Goal: Task Accomplishment & Management: Manage account settings

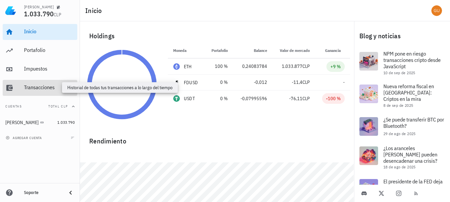
click at [43, 88] on div "Transacciones" at bounding box center [49, 87] width 51 height 6
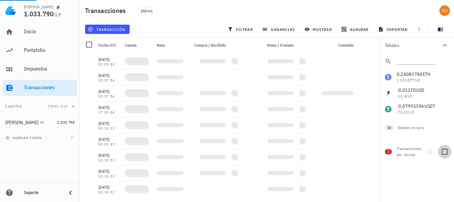
click at [447, 152] on div at bounding box center [445, 151] width 11 height 11
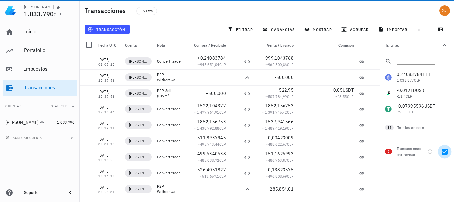
checkbox input "true"
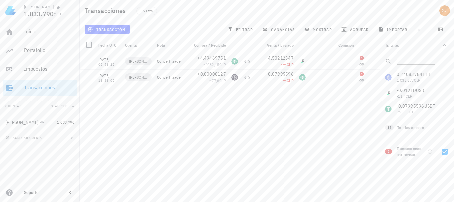
click at [211, 147] on div "[DATE] 01:05:20 [PERSON_NAME] Convert trade +0,24083784 ≈ 945.651,04 CLP -999,1…" at bounding box center [232, 124] width 305 height 143
drag, startPoint x: 99, startPoint y: 75, endPoint x: 115, endPoint y: 81, distance: 17.6
click at [115, 81] on div "[DATE] 16:36:00" at bounding box center [108, 77] width 21 height 10
copy div "[DATE] 16:36:00"
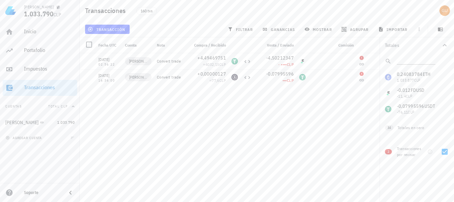
click at [197, 122] on div "[DATE] 01:05:20 [PERSON_NAME] Convert trade +0,24083784 ≈ 945.651,04 CLP -999,1…" at bounding box center [232, 124] width 305 height 143
click at [374, 78] on icon "button" at bounding box center [374, 77] width 3 height 3
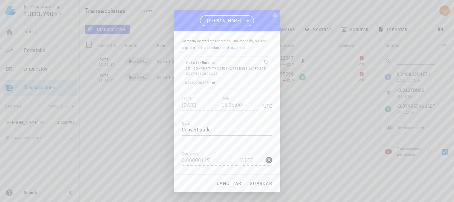
scroll to position [18, 0]
click at [203, 81] on span "Desbloquear" at bounding box center [201, 82] width 32 height 4
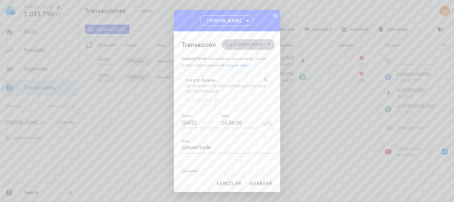
click at [268, 44] on icon at bounding box center [269, 45] width 3 height 2
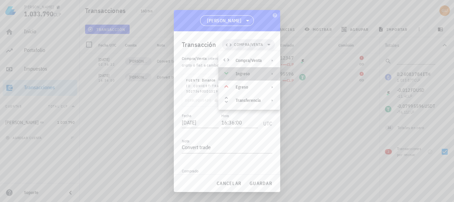
click at [248, 73] on div "Ingreso" at bounding box center [249, 73] width 26 height 5
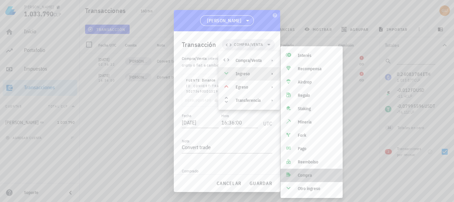
click at [306, 177] on div "Compra" at bounding box center [318, 175] width 40 height 5
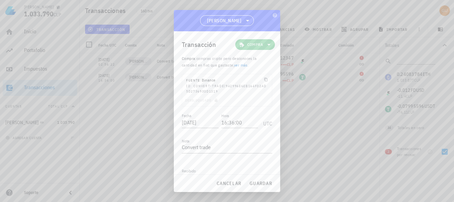
click at [265, 42] on icon at bounding box center [269, 45] width 8 height 8
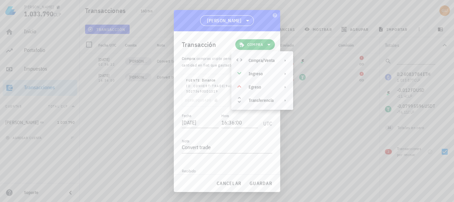
click at [264, 33] on div "Transacción Compra" at bounding box center [228, 44] width 93 height 27
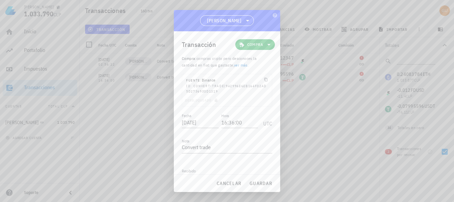
click at [266, 44] on icon at bounding box center [269, 45] width 8 height 8
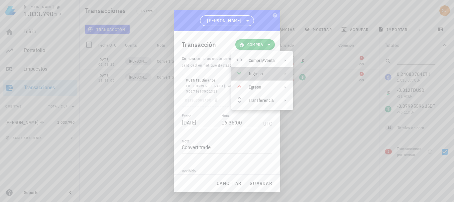
click at [266, 75] on div "Ingreso" at bounding box center [262, 73] width 26 height 5
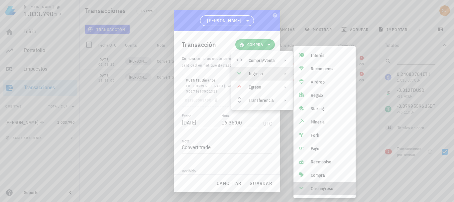
click at [311, 189] on div "Otro ingreso" at bounding box center [331, 188] width 40 height 5
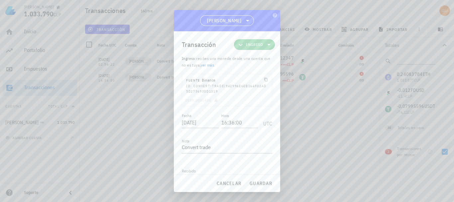
click at [265, 43] on icon at bounding box center [269, 45] width 8 height 8
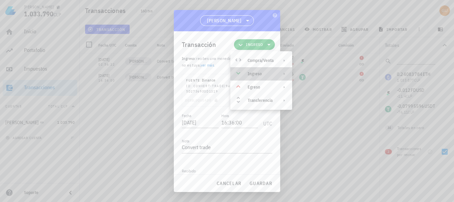
click at [266, 72] on div "Ingreso" at bounding box center [261, 73] width 26 height 5
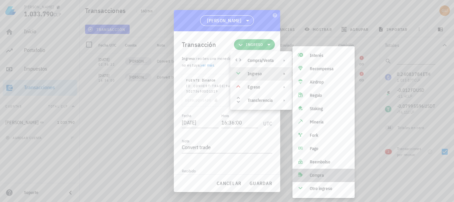
click at [321, 174] on div "Compra" at bounding box center [330, 175] width 40 height 5
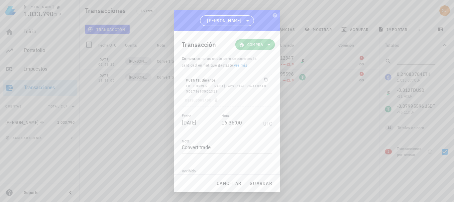
click at [265, 42] on icon at bounding box center [269, 45] width 8 height 8
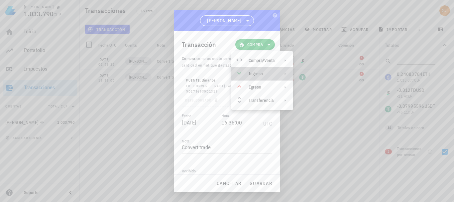
click at [273, 74] on div "Ingreso" at bounding box center [262, 73] width 26 height 5
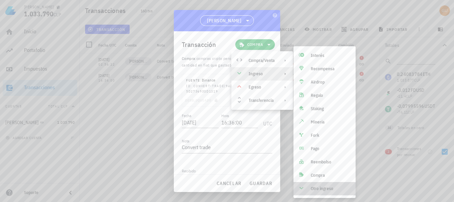
click at [323, 193] on div "Otro ingreso" at bounding box center [325, 188] width 62 height 13
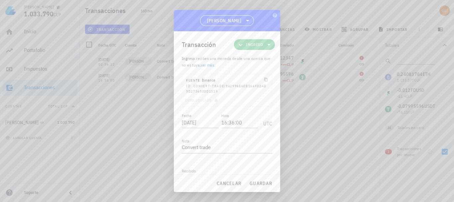
click at [265, 47] on icon at bounding box center [269, 45] width 8 height 8
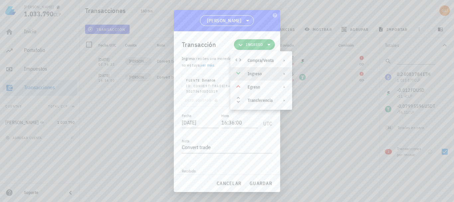
click at [265, 74] on div "Ingreso" at bounding box center [261, 73] width 26 height 5
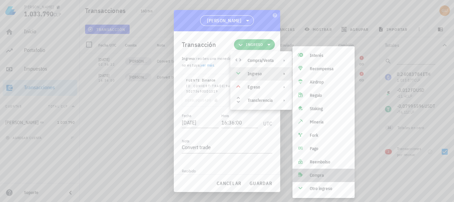
click at [318, 172] on div "Compra" at bounding box center [324, 175] width 62 height 13
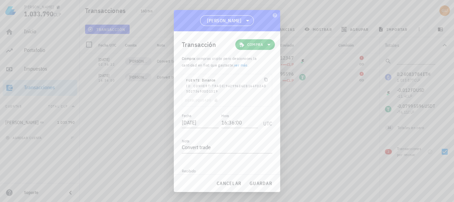
click at [243, 65] on link "ver más" at bounding box center [241, 65] width 14 height 5
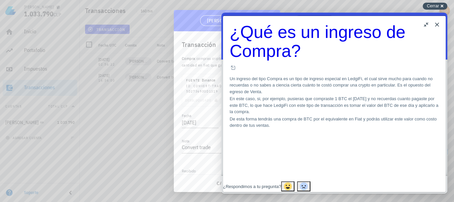
click at [432, 6] on span "Cerrar" at bounding box center [433, 5] width 12 height 5
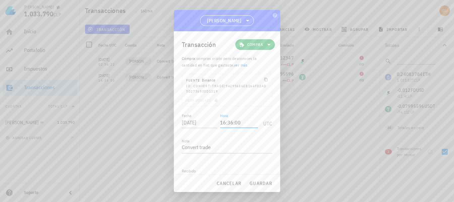
click at [231, 122] on input "16:36:00" at bounding box center [239, 122] width 38 height 11
type input "16:35:00"
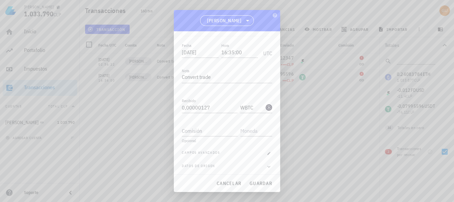
scroll to position [73, 0]
click at [206, 129] on input "Comisión" at bounding box center [210, 128] width 56 height 11
click at [213, 105] on input "0,00000127" at bounding box center [210, 105] width 56 height 11
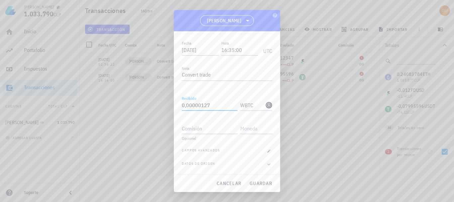
paste input "7995596"
type input "0,07995596"
click at [266, 105] on div "WBTC-icon" at bounding box center [269, 105] width 7 height 7
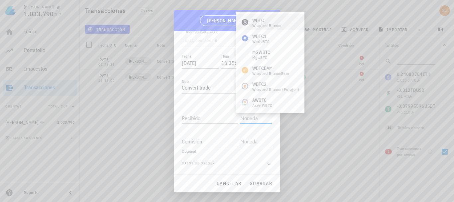
scroll to position [60, 0]
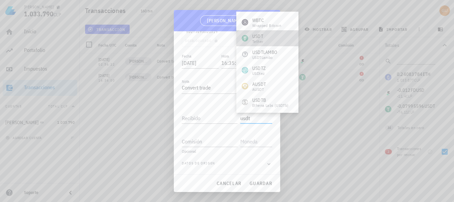
click at [263, 37] on div "USDT" at bounding box center [258, 36] width 11 height 7
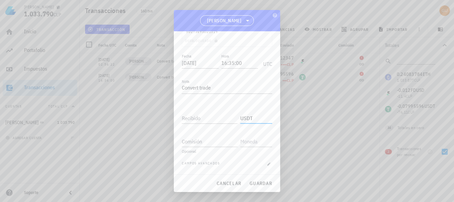
scroll to position [73, 0]
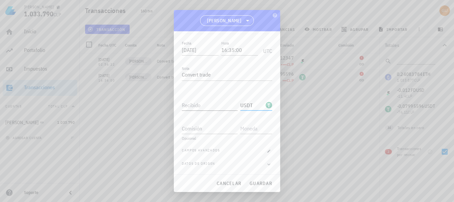
type input "USDT"
click at [221, 106] on input "Recibido" at bounding box center [210, 105] width 56 height 11
paste input "0,07995596"
type input "0,07995596"
click at [261, 181] on span "guardar" at bounding box center [261, 183] width 23 height 6
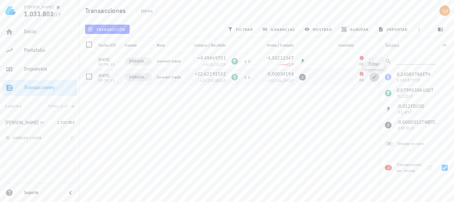
click at [374, 78] on icon "button" at bounding box center [374, 77] width 3 height 3
type input "[DATE]"
type input "02:53:21"
type input "22,62191532"
type input "USDT"
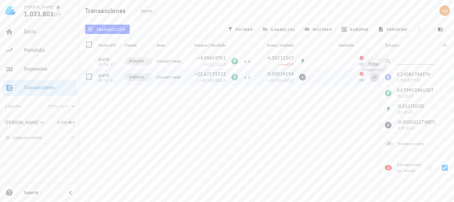
type input "0,00034194"
type input "WBTC"
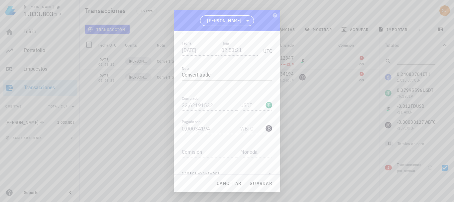
scroll to position [0, 0]
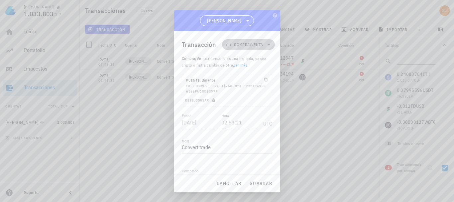
click at [265, 43] on icon at bounding box center [269, 45] width 8 height 8
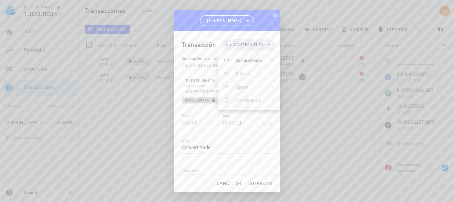
click at [202, 100] on span "Desbloquear" at bounding box center [201, 100] width 32 height 4
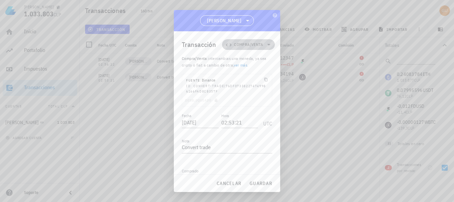
click at [265, 44] on icon at bounding box center [269, 45] width 8 height 8
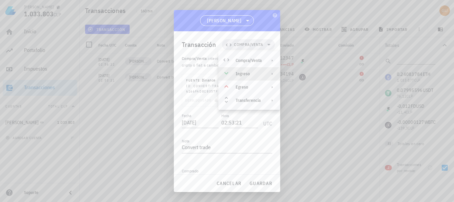
click at [254, 74] on div "Ingreso" at bounding box center [249, 73] width 26 height 5
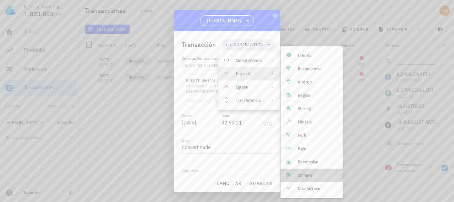
click at [318, 175] on div "Compra" at bounding box center [318, 175] width 40 height 5
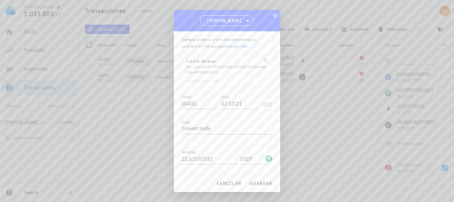
scroll to position [20, 0]
click at [232, 102] on input "02:53:21" at bounding box center [240, 102] width 37 height 11
type input "02:52:21"
click at [218, 110] on input "22,62191532" at bounding box center [210, 109] width 56 height 11
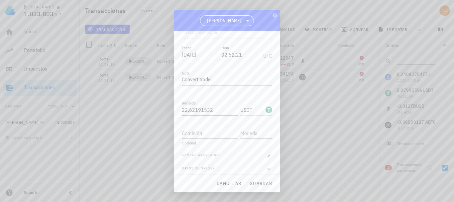
click at [218, 110] on input "22,62191532" at bounding box center [210, 109] width 56 height 11
paste input "0,00000127"
type input "0,00000127"
click at [254, 110] on input "USDT" at bounding box center [253, 109] width 24 height 11
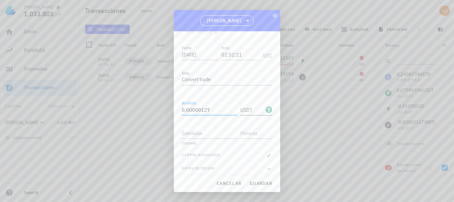
click at [254, 110] on input "USDT" at bounding box center [253, 109] width 24 height 11
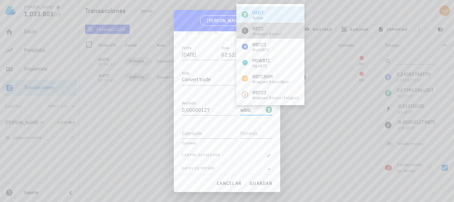
click at [268, 30] on div "WBTC" at bounding box center [267, 28] width 29 height 7
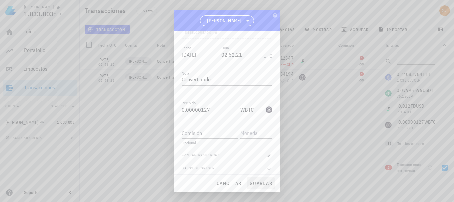
type input "WBTC"
click at [264, 182] on span "guardar" at bounding box center [261, 183] width 23 height 6
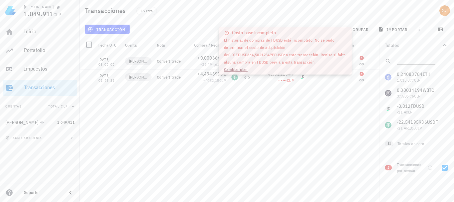
click at [290, 107] on div "[DATE] 01:05:20 [PERSON_NAME] Convert trade +0,24083784 ≈ 945.651,04 CLP -999,1…" at bounding box center [232, 124] width 305 height 143
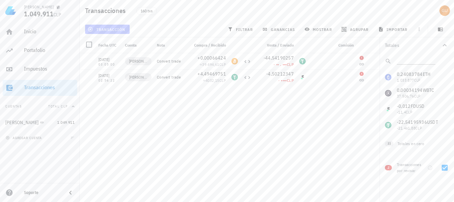
click at [110, 29] on span "transacción" at bounding box center [107, 29] width 36 height 5
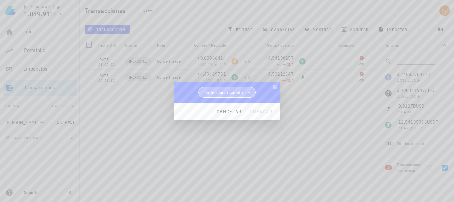
click at [233, 88] on span "Seleccionar cuenta" at bounding box center [227, 92] width 49 height 10
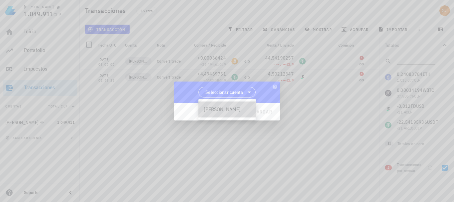
click at [222, 108] on div "[PERSON_NAME]" at bounding box center [227, 109] width 47 height 6
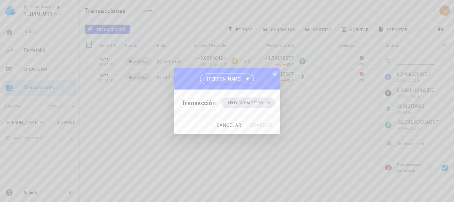
click at [255, 100] on span "Seleccionar tipo" at bounding box center [245, 102] width 35 height 7
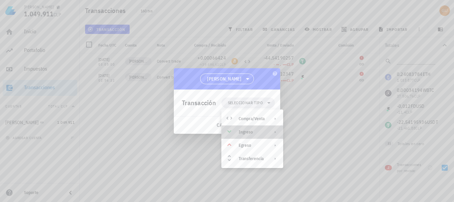
click at [255, 131] on div "Ingreso" at bounding box center [252, 131] width 26 height 5
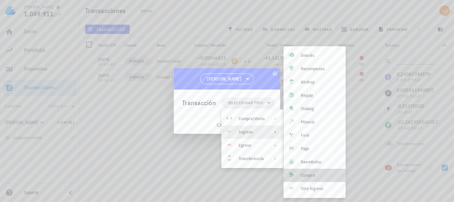
click at [315, 176] on div "Compra" at bounding box center [321, 175] width 40 height 5
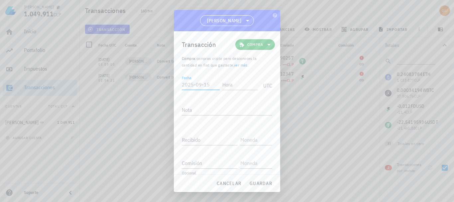
click at [199, 85] on input "Fecha" at bounding box center [201, 84] width 38 height 11
type input "[DATE]"
type input "02:50:22"
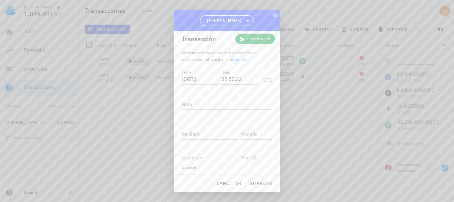
scroll to position [8, 0]
click at [224, 131] on input "Recibido" at bounding box center [210, 131] width 56 height 11
paste input "0,01"
type input "0,01"
click at [247, 134] on input "text" at bounding box center [256, 131] width 31 height 11
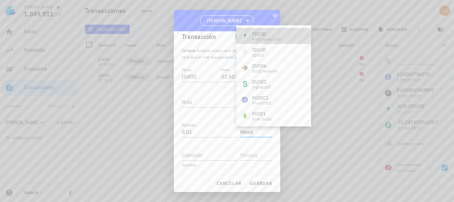
click at [263, 34] on div "FDUSD" at bounding box center [267, 34] width 29 height 7
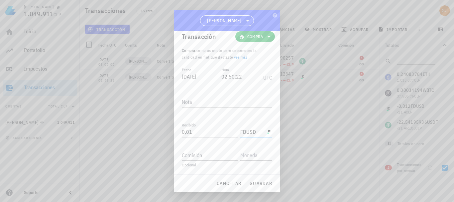
type input "FDUSD"
click at [263, 182] on span "guardar" at bounding box center [261, 183] width 23 height 6
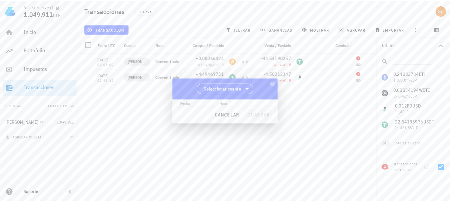
scroll to position [0, 0]
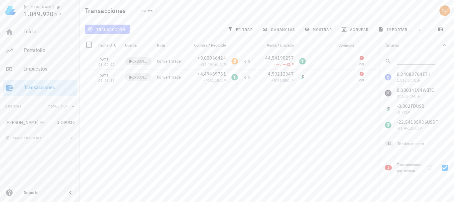
click at [101, 26] on button "transacción" at bounding box center [107, 29] width 45 height 9
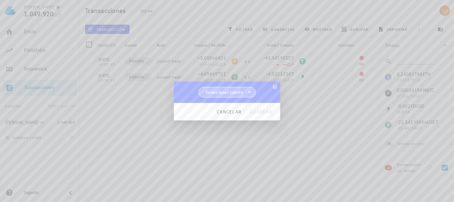
click at [238, 93] on span "Seleccionar cuenta" at bounding box center [225, 92] width 38 height 7
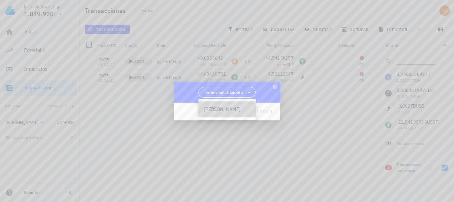
click at [238, 106] on div "[PERSON_NAME]" at bounding box center [228, 109] width 58 height 16
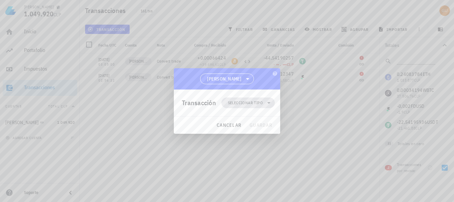
click at [253, 102] on span "Seleccionar tipo" at bounding box center [245, 102] width 35 height 7
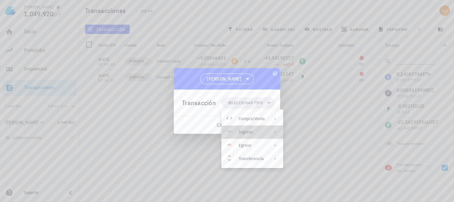
click at [260, 131] on div "Ingreso" at bounding box center [252, 131] width 26 height 5
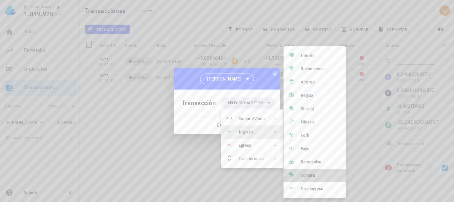
click at [315, 177] on div "Compra" at bounding box center [321, 175] width 40 height 5
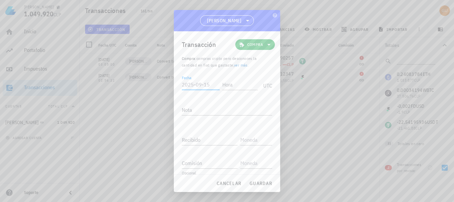
click at [205, 84] on input "Fecha" at bounding box center [201, 84] width 38 height 11
type input "2"
type input "[DATE]"
type input "02:55:22"
click at [208, 137] on input "Recibido" at bounding box center [210, 139] width 56 height 11
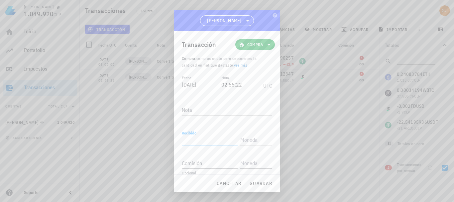
paste input "2"
type input "2"
paste input "2"
type input "2"
click at [227, 141] on input "2" at bounding box center [210, 139] width 56 height 11
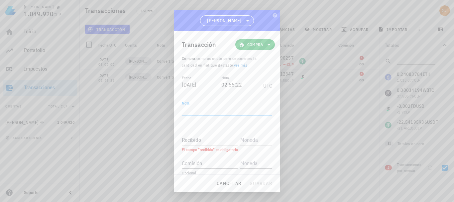
click at [237, 110] on textarea "Nota" at bounding box center [227, 109] width 90 height 11
paste textarea "0,002"
type textarea "0"
click at [200, 142] on input "Recibido" at bounding box center [210, 139] width 56 height 11
paste input "2"
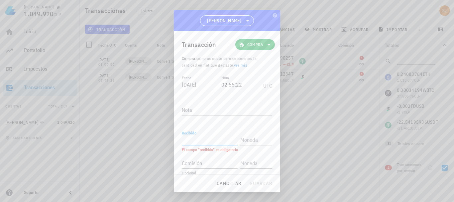
type input "2"
click at [188, 140] on input "0,02" at bounding box center [210, 139] width 56 height 11
type input "0,002"
click at [249, 137] on input "text" at bounding box center [256, 139] width 31 height 11
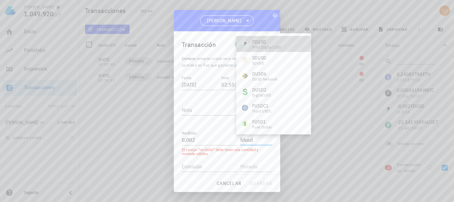
click at [264, 45] on div "First Digital USD" at bounding box center [267, 47] width 29 height 4
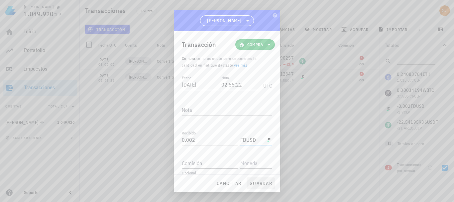
type input "FDUSD"
click at [264, 182] on span "guardar" at bounding box center [261, 183] width 23 height 6
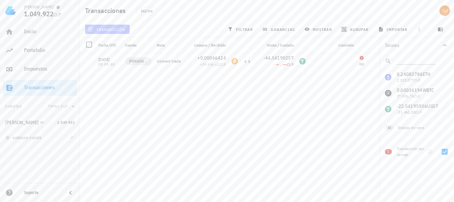
click at [117, 28] on span "transacción" at bounding box center [107, 29] width 36 height 5
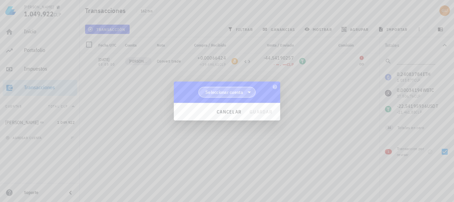
click at [228, 89] on span "Seleccionar cuenta" at bounding box center [227, 92] width 49 height 10
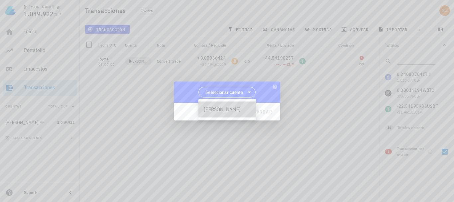
click at [230, 109] on div "[PERSON_NAME]" at bounding box center [227, 109] width 47 height 6
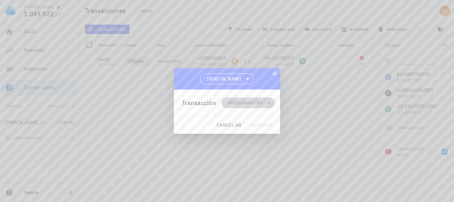
click at [256, 103] on span "Seleccionar tipo" at bounding box center [245, 102] width 35 height 7
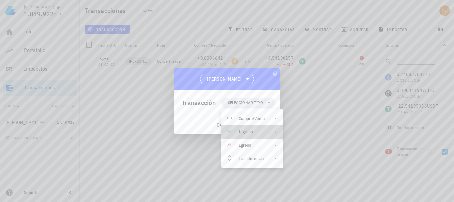
click at [246, 131] on div "Ingreso" at bounding box center [252, 131] width 26 height 5
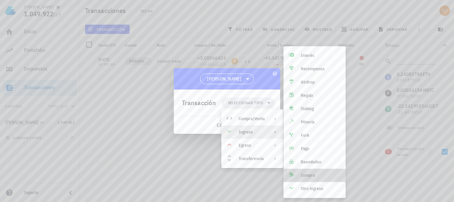
click at [320, 176] on div "Compra" at bounding box center [321, 175] width 40 height 5
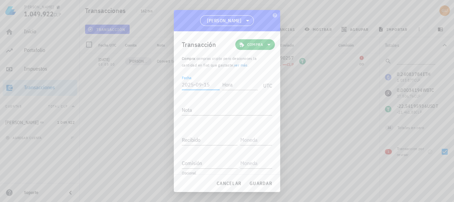
click at [194, 85] on input "Fecha" at bounding box center [201, 84] width 38 height 11
type input "2"
type input "[DATE]"
type input "03:00:00"
click at [210, 136] on input "Recibido" at bounding box center [210, 139] width 56 height 11
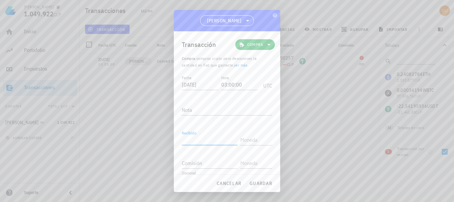
paste input "22,54"
type input "22,54"
click at [249, 140] on input "text" at bounding box center [256, 139] width 31 height 11
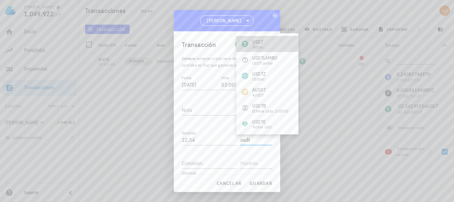
click at [269, 42] on div "USDT Tether" at bounding box center [268, 44] width 62 height 16
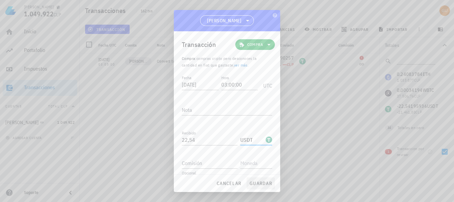
type input "USDT"
click at [268, 181] on span "guardar" at bounding box center [261, 183] width 23 height 6
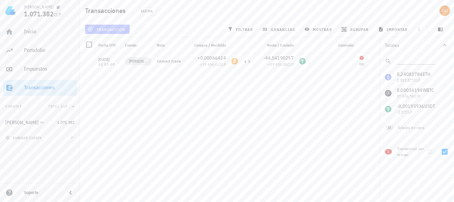
click at [117, 27] on span "transacción" at bounding box center [107, 29] width 36 height 5
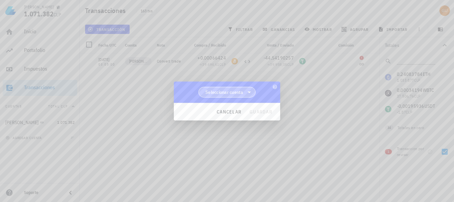
click at [231, 89] on span "Seleccionar cuenta" at bounding box center [225, 92] width 38 height 7
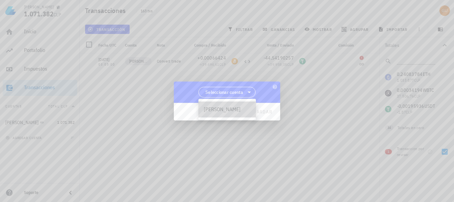
click at [227, 111] on div "[PERSON_NAME]" at bounding box center [227, 109] width 47 height 6
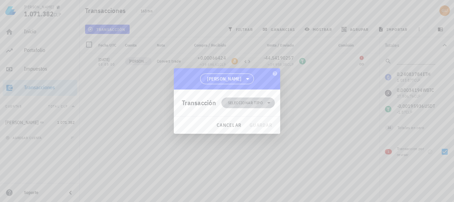
click at [261, 98] on span "Seleccionar tipo" at bounding box center [249, 102] width 46 height 11
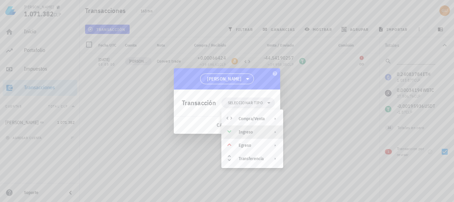
click at [260, 131] on div "Ingreso" at bounding box center [252, 131] width 26 height 5
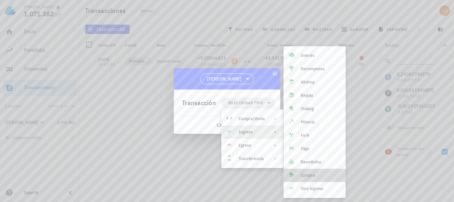
click at [308, 179] on div "Compra" at bounding box center [315, 175] width 62 height 13
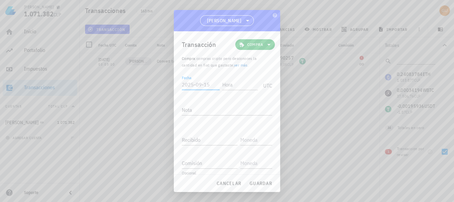
click at [199, 85] on input "Fecha" at bounding box center [201, 84] width 38 height 11
type input "[DATE]"
type input "03:00:00"
click at [204, 144] on input "Recibido" at bounding box center [210, 139] width 56 height 11
paste input "0,00195936"
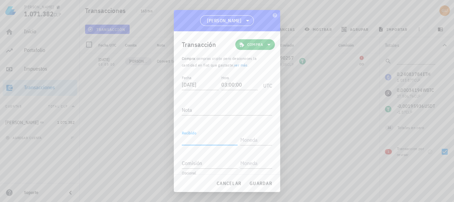
type input "0,00195936"
click at [249, 139] on input "text" at bounding box center [256, 139] width 31 height 11
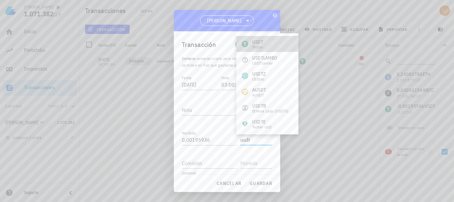
click at [269, 44] on div "USDT Tether" at bounding box center [268, 44] width 62 height 16
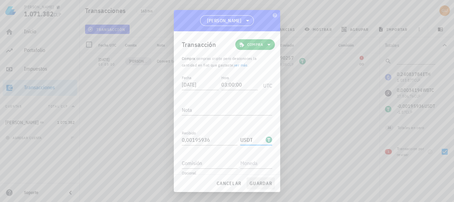
type input "USDT"
click at [261, 182] on span "guardar" at bounding box center [261, 183] width 23 height 6
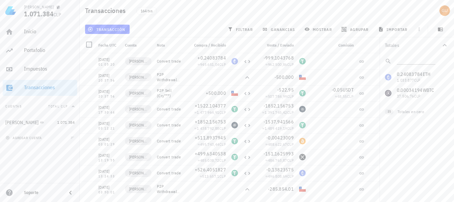
click at [406, 95] on div "0,24083784 ETH 1.033.877 CLP 0,00034194 WBTC 37.506,76 CLP 0 OP 0 CLP 0 ADA 0 C…" at bounding box center [417, 85] width 75 height 32
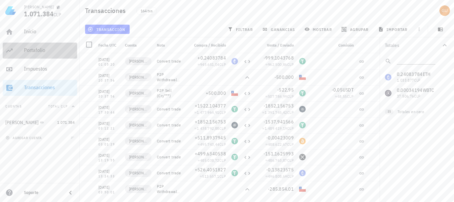
click at [41, 49] on div "Portafolio" at bounding box center [49, 50] width 51 height 6
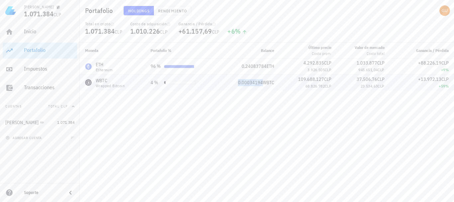
click at [239, 82] on span "0,00034194" at bounding box center [250, 83] width 25 height 6
click at [208, 91] on div "Moneda Portafolio % Balance Último precio Costo prom. Valor [PERSON_NAME] Costo…" at bounding box center [267, 122] width 375 height 159
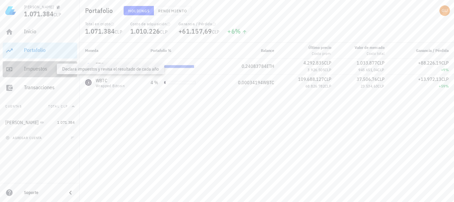
click at [42, 66] on div "Impuestos" at bounding box center [49, 69] width 51 height 6
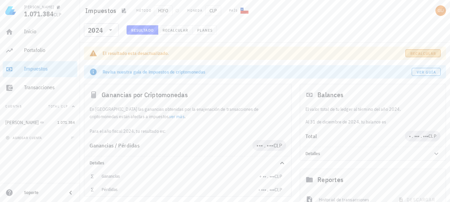
click at [416, 54] on span "Recalcular" at bounding box center [423, 53] width 26 height 5
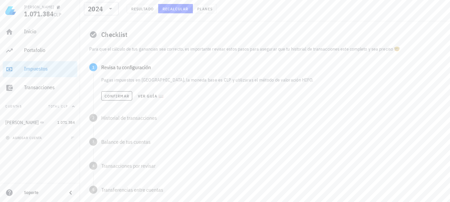
scroll to position [61, 0]
click at [110, 95] on span "Confirmar" at bounding box center [116, 95] width 25 height 5
click at [121, 117] on span "Confirmar" at bounding box center [116, 119] width 25 height 5
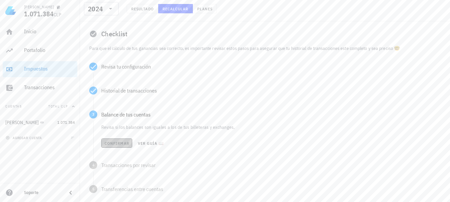
click at [118, 141] on span "Confirmar" at bounding box center [116, 143] width 25 height 5
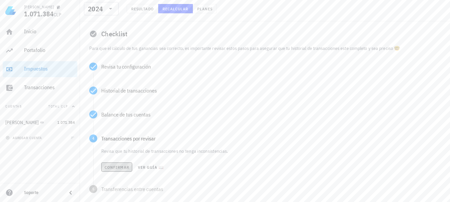
click at [121, 168] on span "Confirmar" at bounding box center [116, 167] width 25 height 5
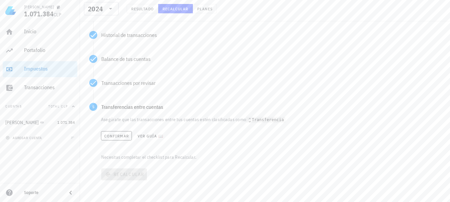
scroll to position [126, 0]
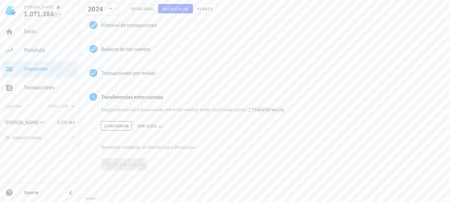
click at [269, 109] on code "Transferencia" at bounding box center [265, 110] width 39 height 6
click at [108, 125] on span "Confirmar" at bounding box center [116, 125] width 25 height 5
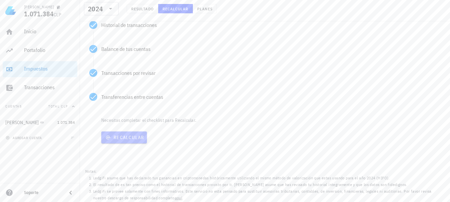
click at [119, 135] on span "Recalcular" at bounding box center [124, 137] width 40 height 6
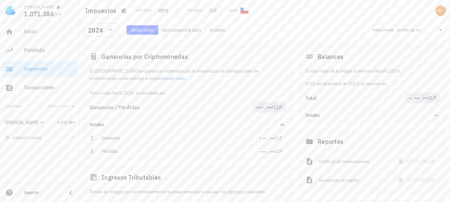
scroll to position [37, 0]
click at [273, 107] on span "CLP" at bounding box center [277, 108] width 9 height 7
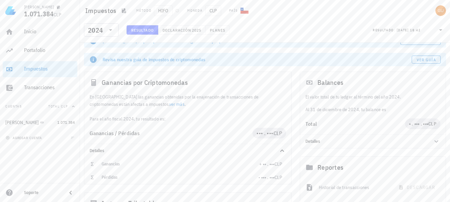
scroll to position [0, 0]
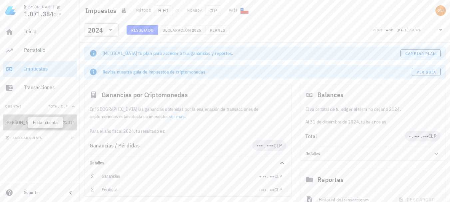
click at [47, 121] on icon "button" at bounding box center [49, 122] width 4 height 4
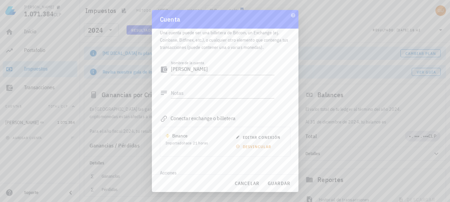
scroll to position [30, 0]
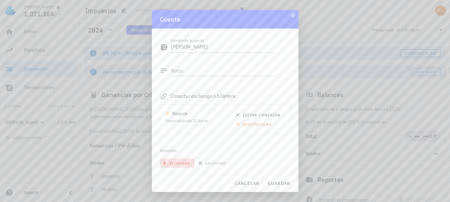
click at [177, 164] on span "eliminar" at bounding box center [177, 163] width 26 height 5
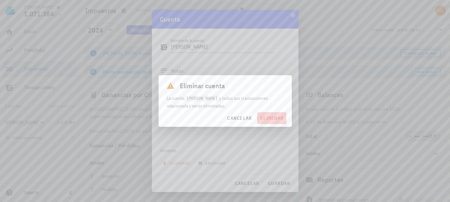
click at [269, 117] on span "eliminar" at bounding box center [272, 118] width 24 height 6
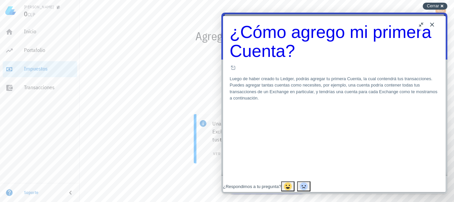
click at [430, 5] on span "Cerrar" at bounding box center [433, 5] width 12 height 5
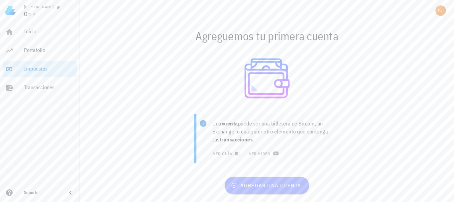
click at [251, 181] on button "agregar una cuenta" at bounding box center [267, 185] width 84 height 17
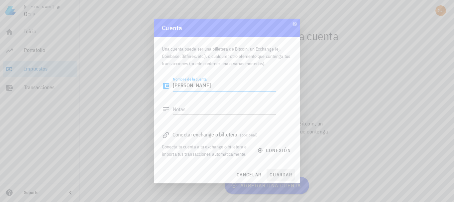
type textarea "[PERSON_NAME]"
click at [276, 174] on span "guardar" at bounding box center [281, 175] width 23 height 6
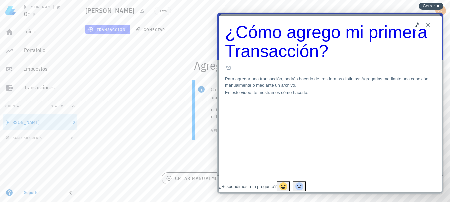
click at [423, 6] on span "Cerrar" at bounding box center [428, 5] width 12 height 5
